Goal: Consume media (video, audio)

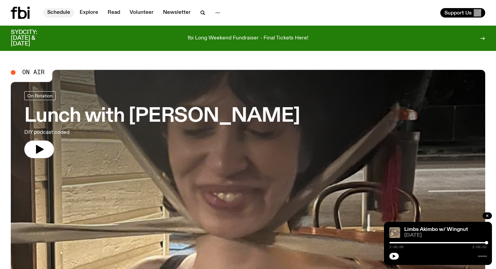
click at [52, 11] on link "Schedule" at bounding box center [58, 12] width 31 height 9
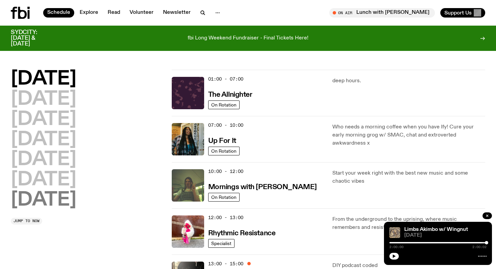
click at [57, 201] on h2 "[DATE]" at bounding box center [43, 200] width 65 height 19
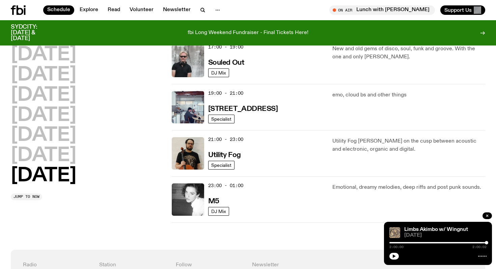
scroll to position [443, 0]
click at [221, 156] on h3 "Utility Fog" at bounding box center [224, 155] width 33 height 7
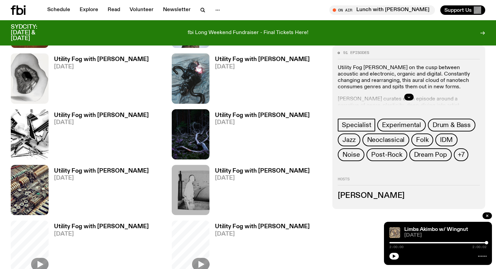
scroll to position [294, 0]
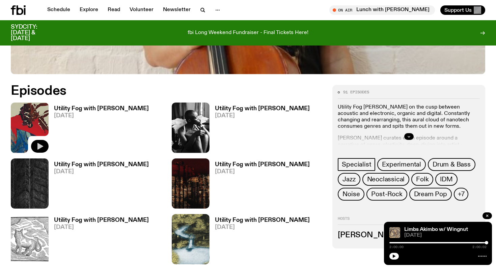
click at [38, 150] on icon "button" at bounding box center [40, 146] width 8 height 8
